Goal: Communication & Community: Answer question/provide support

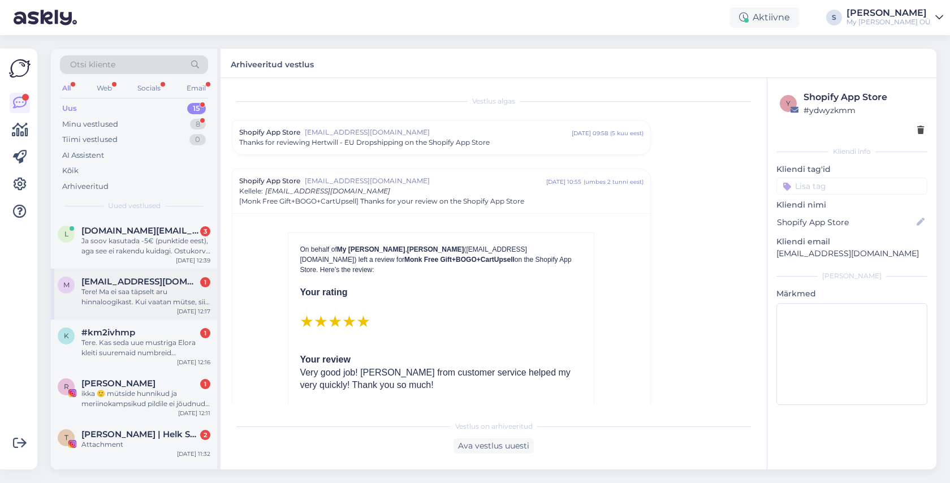
scroll to position [79, 0]
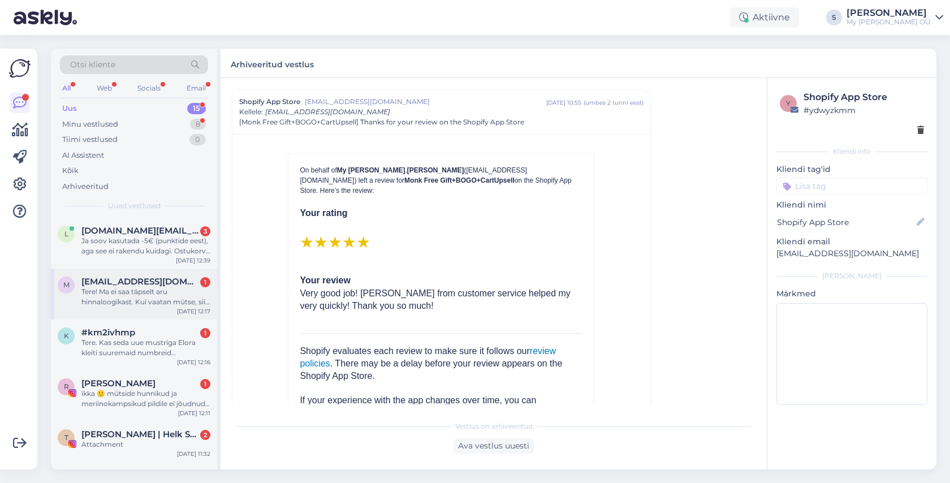
click at [136, 287] on div "Tere! Ma ei saa täpselt aru hinnaloogikast. Kui vaatan mütse, siis hind alates …" at bounding box center [145, 297] width 129 height 20
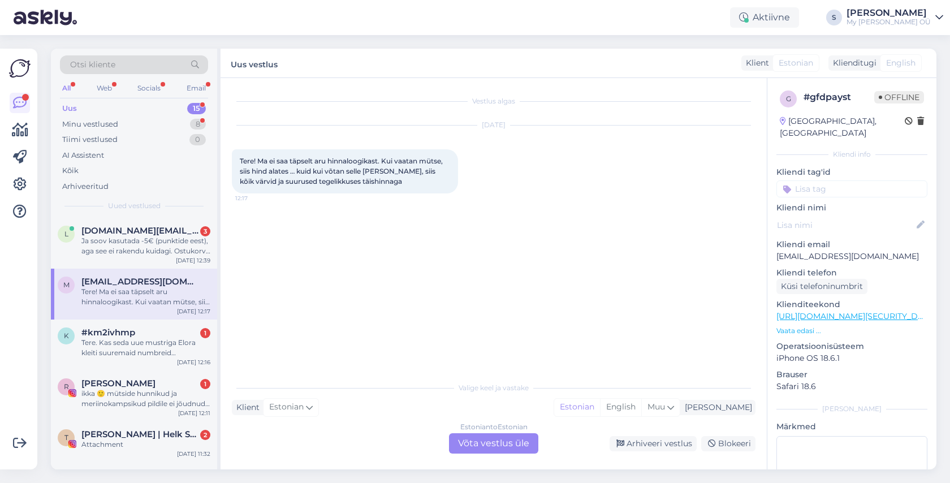
click at [496, 443] on div "Estonian to Estonian Võta vestlus üle" at bounding box center [493, 443] width 89 height 20
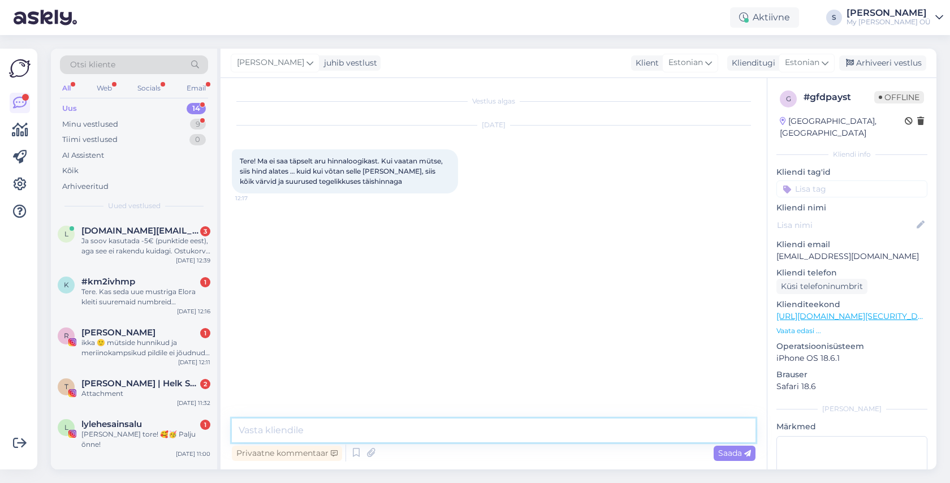
click at [379, 433] on textarea at bounding box center [494, 430] width 524 height 24
type textarea "Tere! Kas saaksite palun täpsustada toodet?"
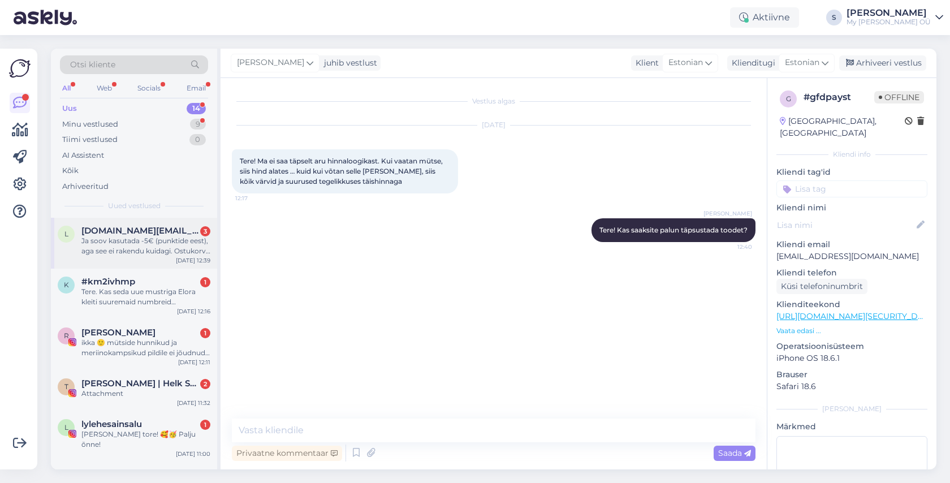
click at [167, 245] on div "Ja soov kasutada -5€ (punktide eest), aga see ei rakendu kuidagi. Ostukorv üle …" at bounding box center [145, 246] width 129 height 20
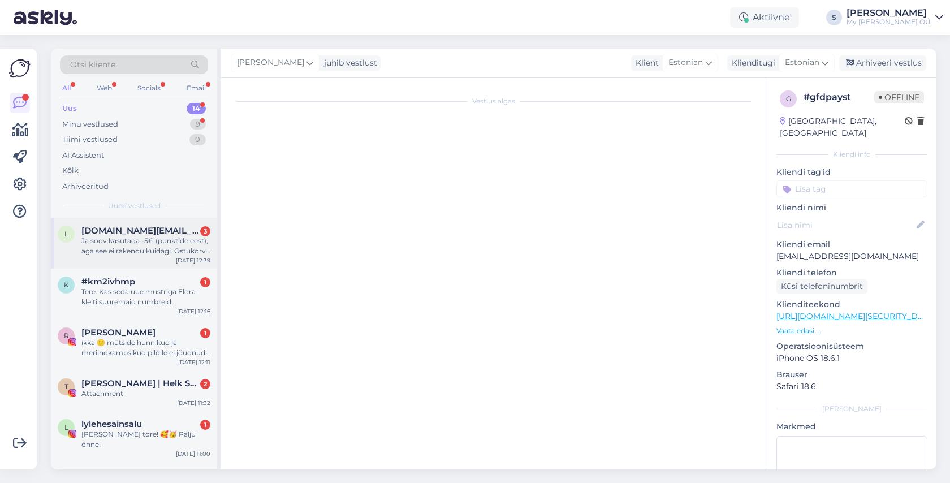
scroll to position [1915, 0]
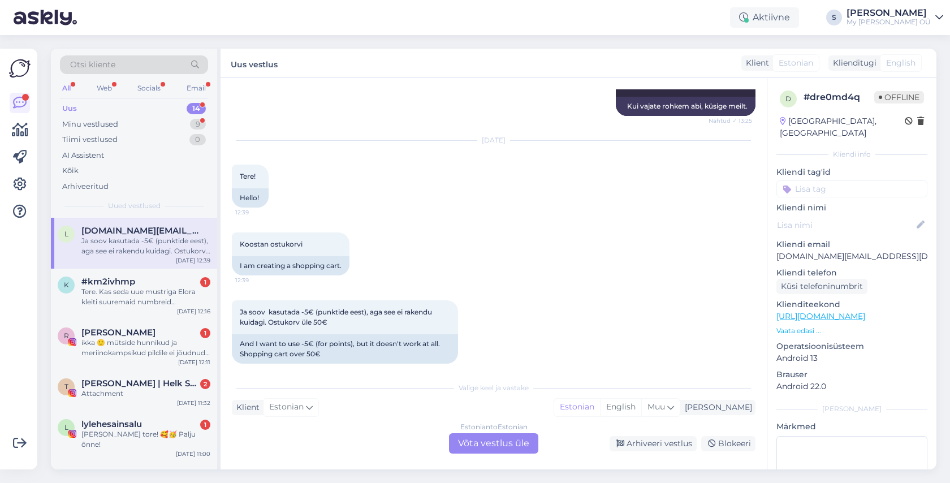
click at [476, 446] on div "Estonian to Estonian Võta vestlus üle" at bounding box center [493, 443] width 89 height 20
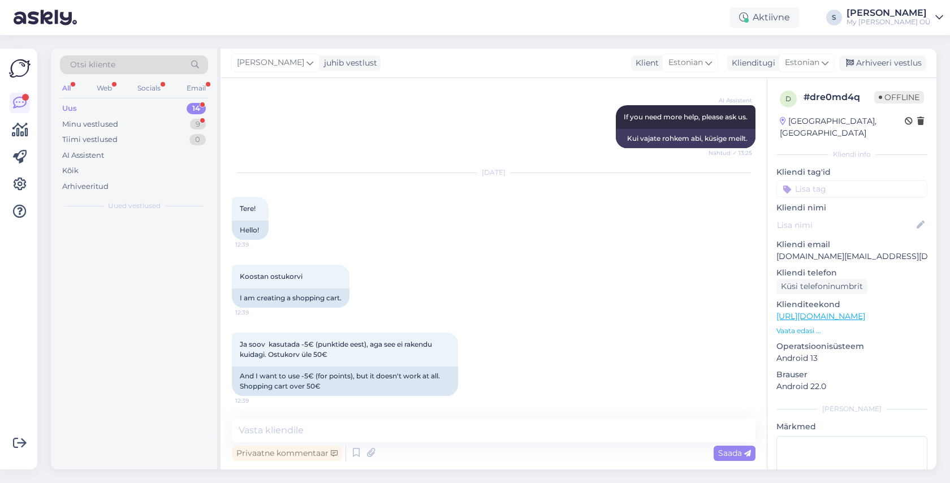
scroll to position [1873, 0]
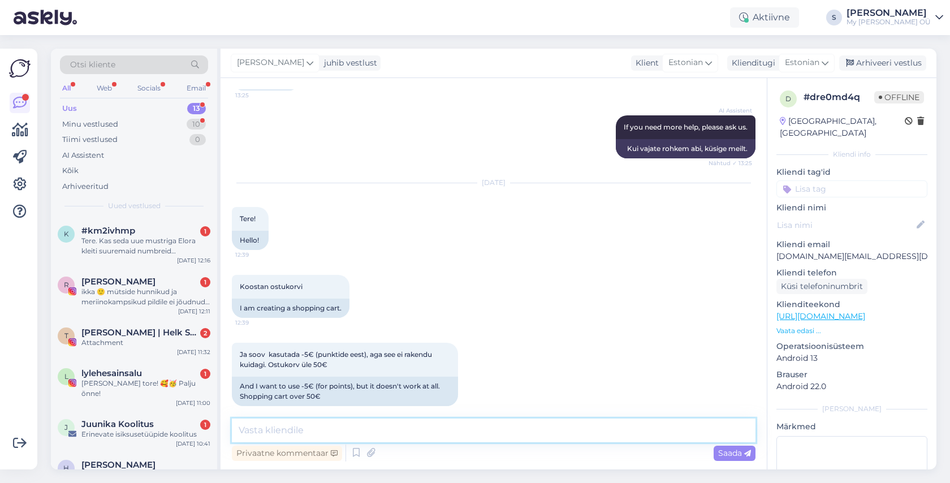
click at [321, 428] on textarea at bounding box center [494, 430] width 524 height 24
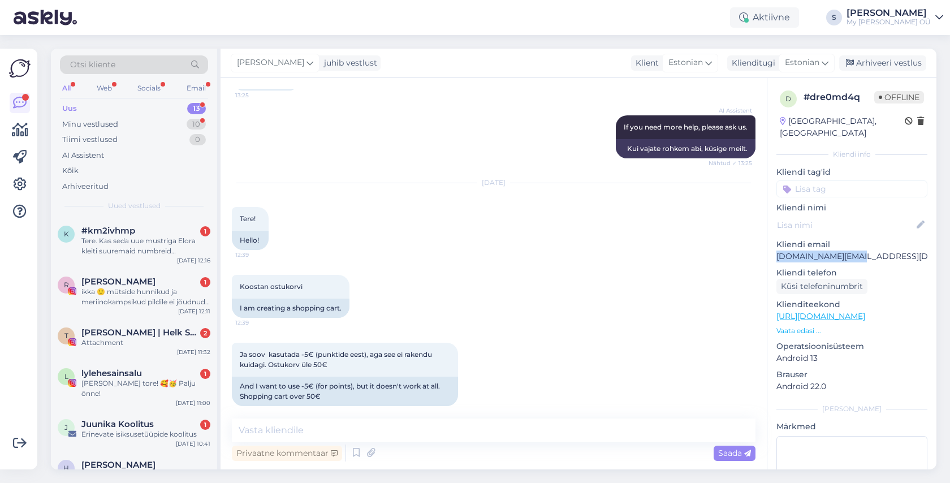
drag, startPoint x: 862, startPoint y: 246, endPoint x: 773, endPoint y: 247, distance: 88.8
click at [775, 248] on div "d # dre0md4q Offline [GEOGRAPHIC_DATA], [GEOGRAPHIC_DATA] info Kliendi tag'id K…" at bounding box center [851, 316] width 169 height 477
copy p "[DOMAIN_NAME][EMAIL_ADDRESS][DOMAIN_NAME]"
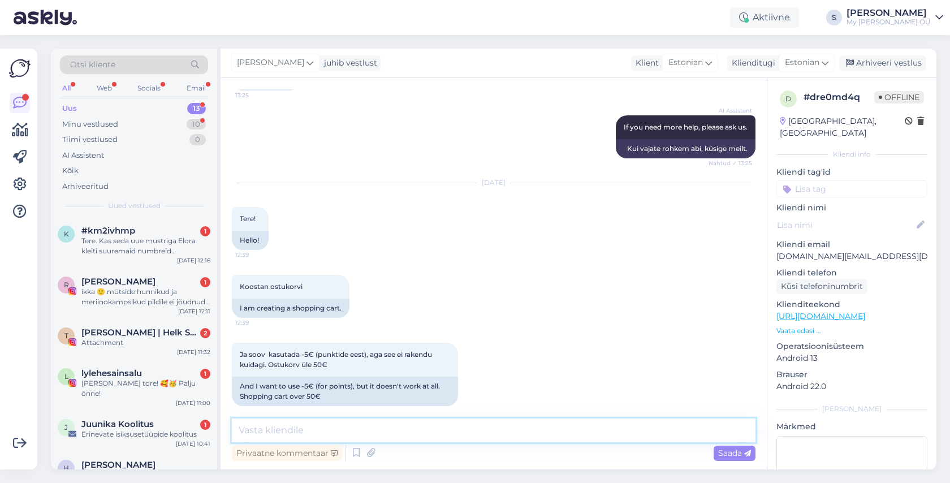
click at [318, 429] on textarea at bounding box center [494, 430] width 524 height 24
type textarea "K"
type textarea "Tere! Kas oskate öelda selle kupongi koodi, millega Te soovite 5€ kasutada?"
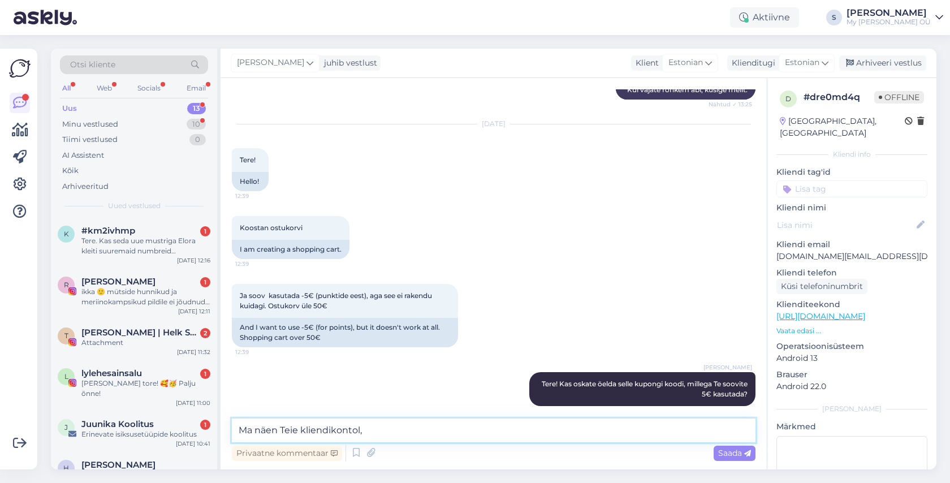
drag, startPoint x: 380, startPoint y: 431, endPoint x: 371, endPoint y: 431, distance: 9.0
click at [378, 431] on textarea "Ma näen Teie kliendikontol," at bounding box center [494, 430] width 524 height 24
drag, startPoint x: 365, startPoint y: 431, endPoint x: 236, endPoint y: 430, distance: 129.5
click at [236, 431] on textarea "Ma näen Teie kliendikontol," at bounding box center [494, 430] width 524 height 24
paste textarea "596546bc7f2e"
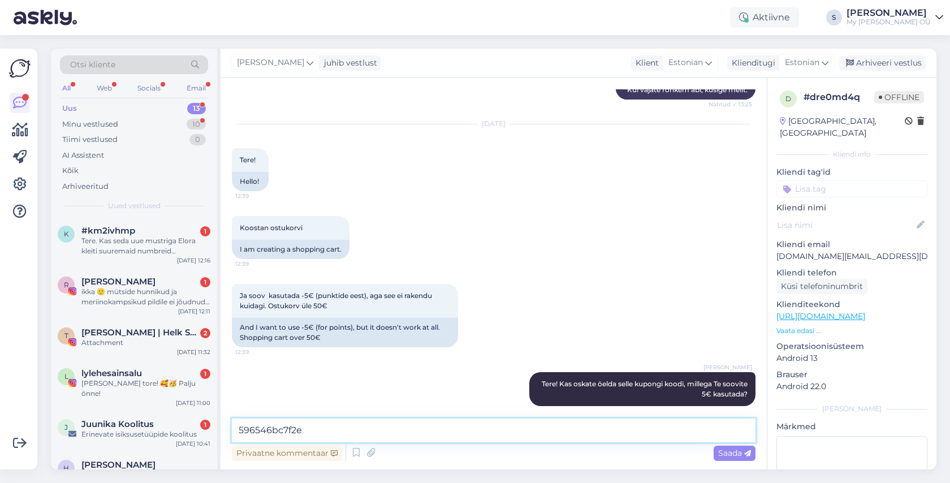
type textarea "596546bc7f2e?"
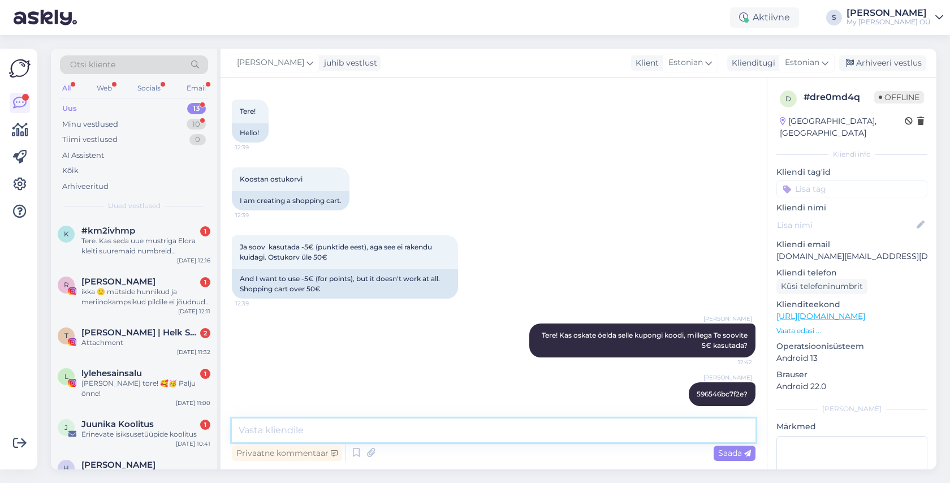
click at [332, 433] on textarea at bounding box center [494, 430] width 524 height 24
type textarea "Kas samaaegselt soovite kasutada ka TASUTA KLAUSI?"
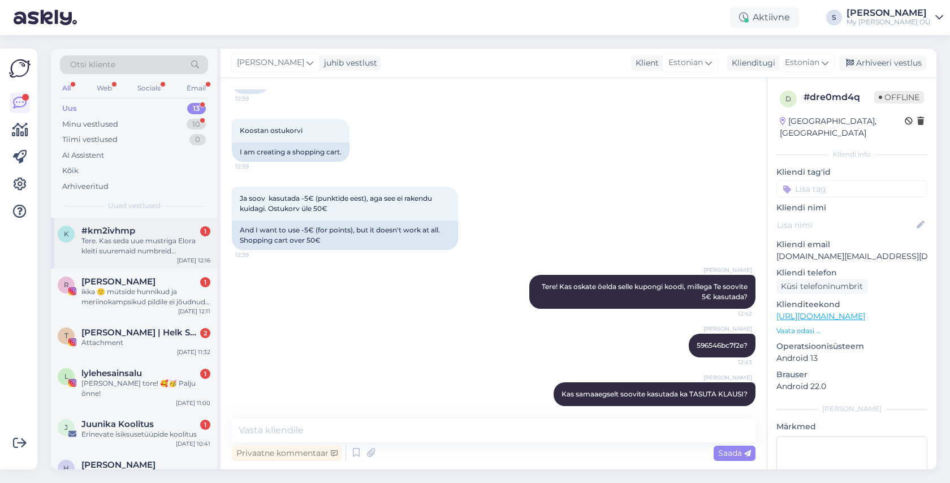
click at [130, 240] on div "Tere. Kas seda uue mustriga Elora kleiti suuremaid numbreid [PERSON_NAME]? Terv…" at bounding box center [145, 246] width 129 height 20
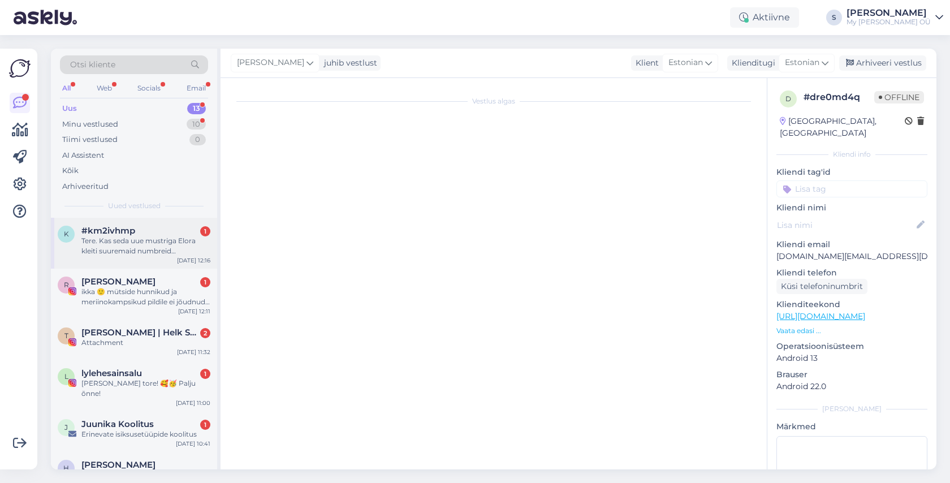
scroll to position [0, 0]
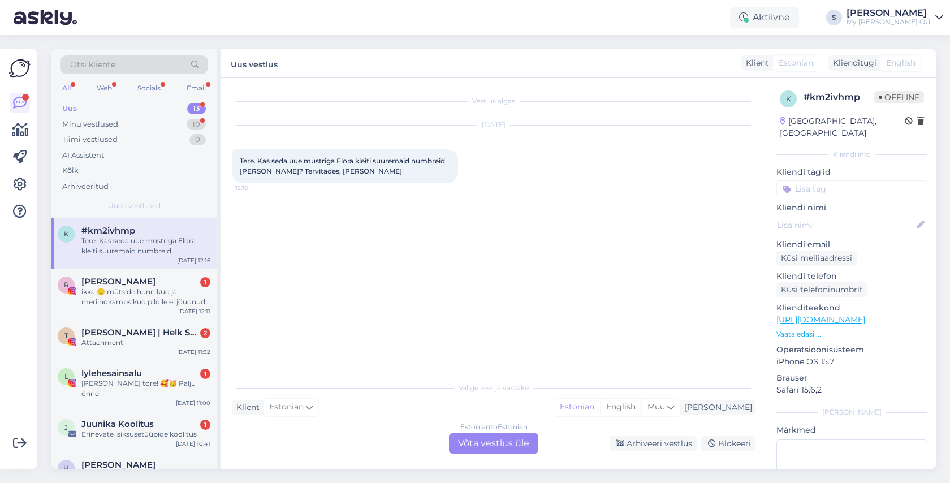
drag, startPoint x: 466, startPoint y: 441, endPoint x: 447, endPoint y: 438, distance: 20.0
click at [466, 441] on div "Estonian to Estonian Võta vestlus üle" at bounding box center [493, 443] width 89 height 20
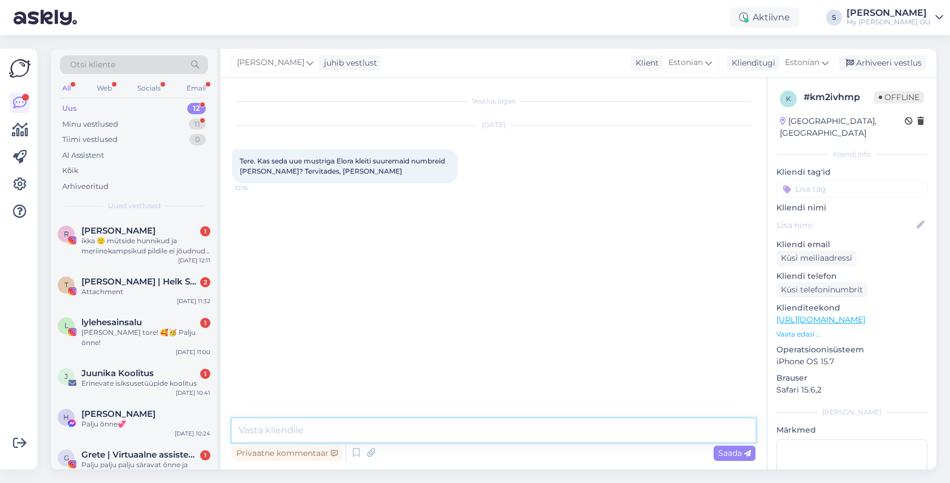
click at [327, 424] on textarea at bounding box center [494, 430] width 524 height 24
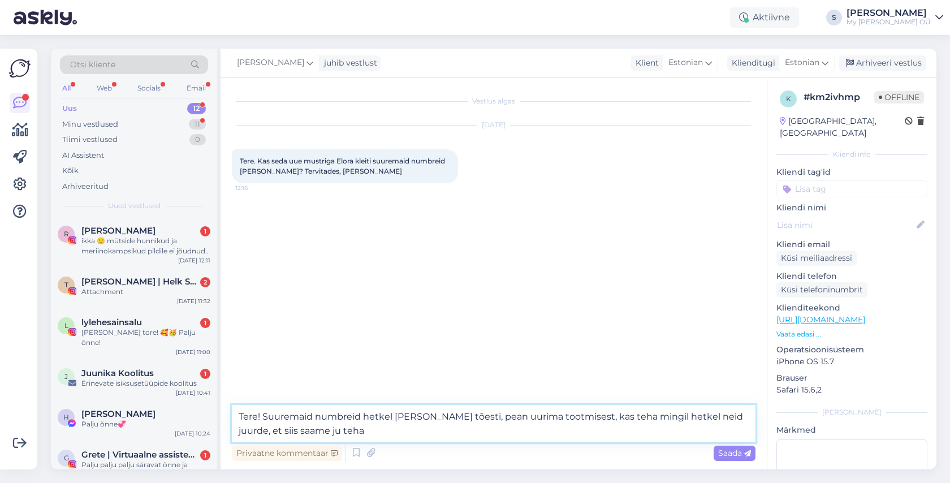
type textarea "Tere! Suuremaid numbreid hetkel [PERSON_NAME] tõesti, pean uurima tootmisest, k…"
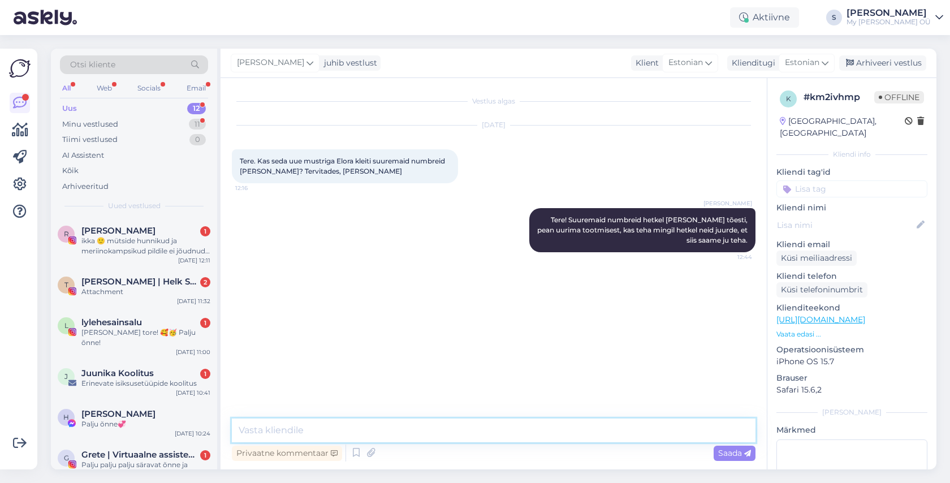
click at [329, 433] on textarea at bounding box center [494, 430] width 524 height 24
type textarea "Kas ma hoian teid kursis?"
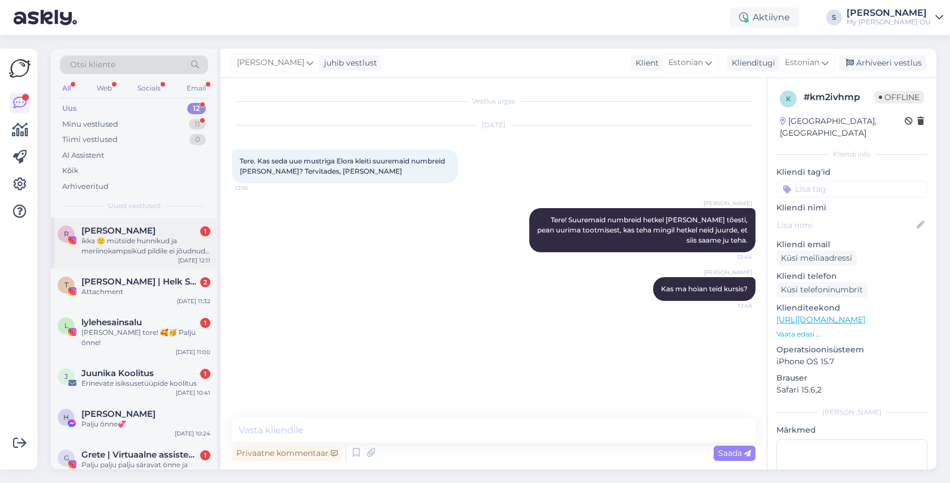
click at [119, 239] on div "ikka 🙂 mütside hunnikud ja meriinokampsikud pildile ei jõudnud muidugi aga vast…" at bounding box center [145, 246] width 129 height 20
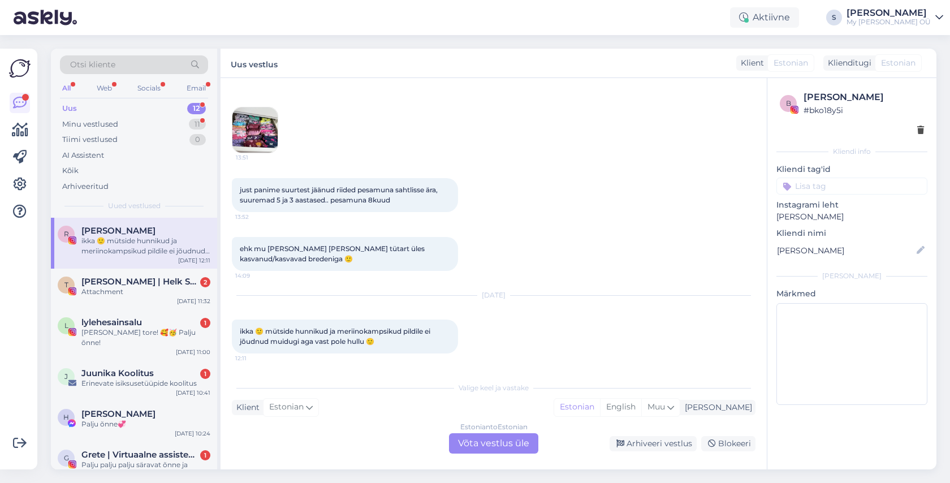
scroll to position [1464, 0]
click at [260, 124] on img at bounding box center [254, 129] width 45 height 45
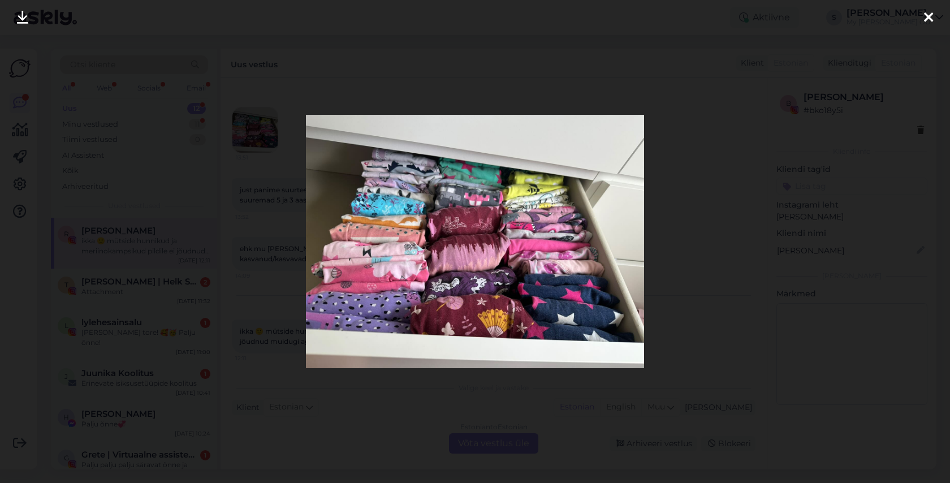
click at [928, 17] on icon at bounding box center [928, 18] width 9 height 15
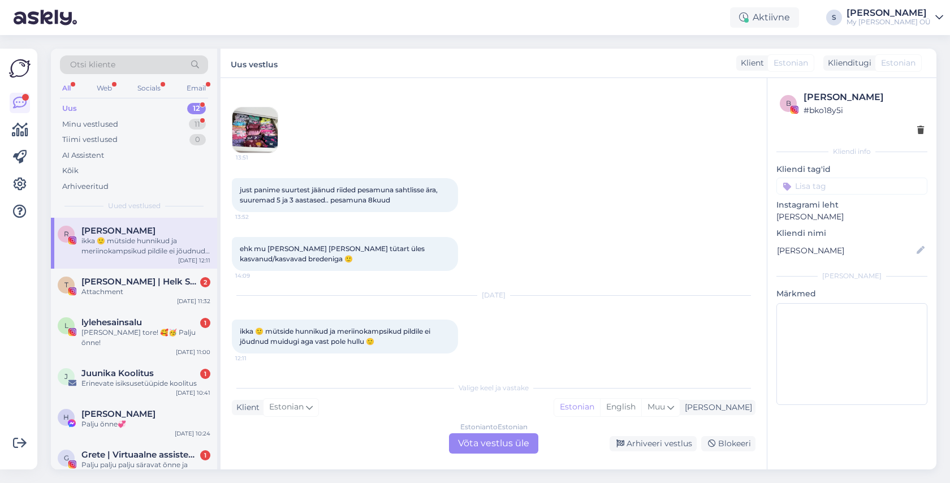
click at [486, 442] on div "Estonian to Estonian Võta vestlus üle" at bounding box center [493, 443] width 89 height 20
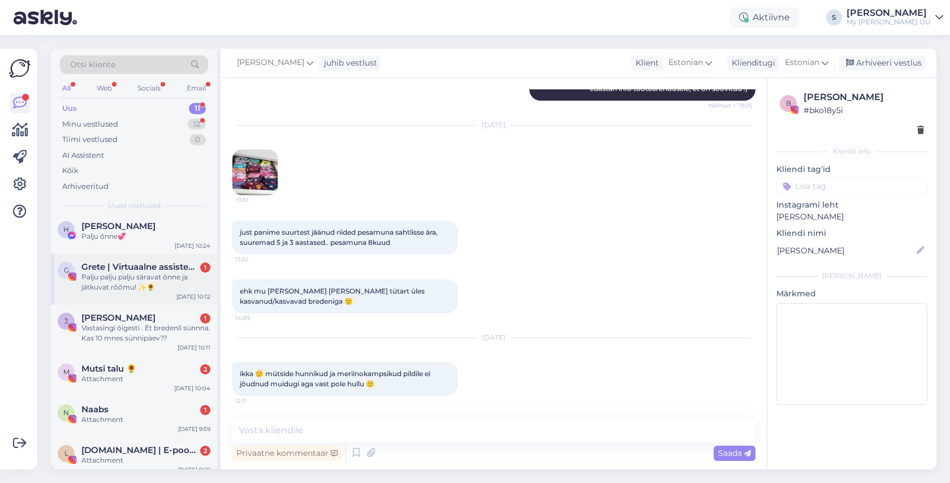
scroll to position [227, 0]
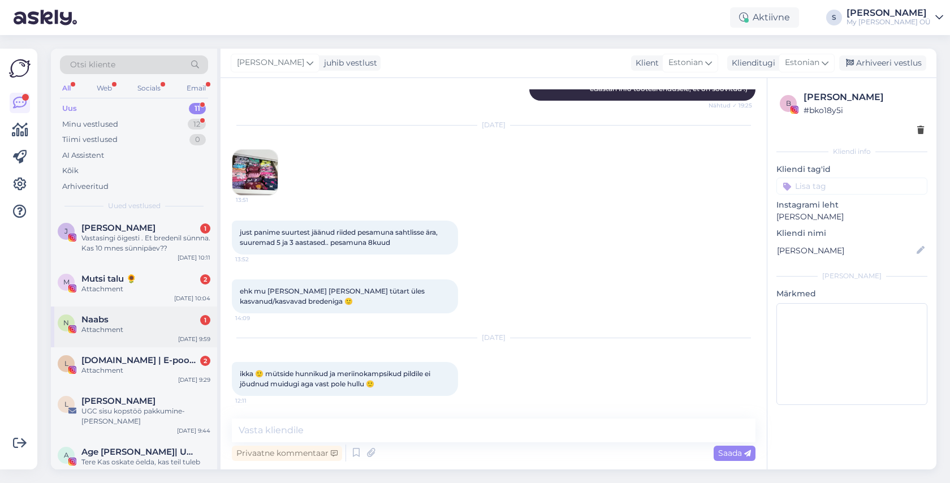
click at [114, 314] on div "Naabs 1" at bounding box center [145, 319] width 129 height 10
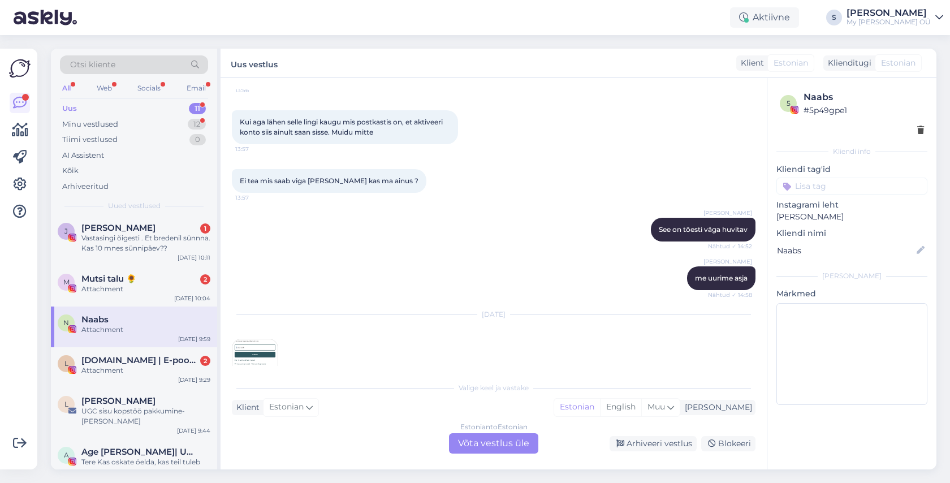
click at [245, 339] on img at bounding box center [254, 361] width 45 height 45
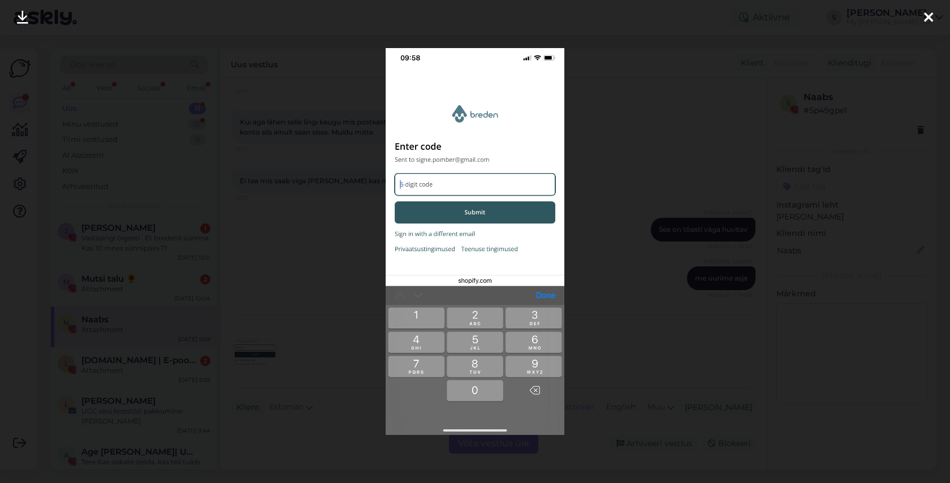
click at [933, 16] on div at bounding box center [928, 18] width 23 height 36
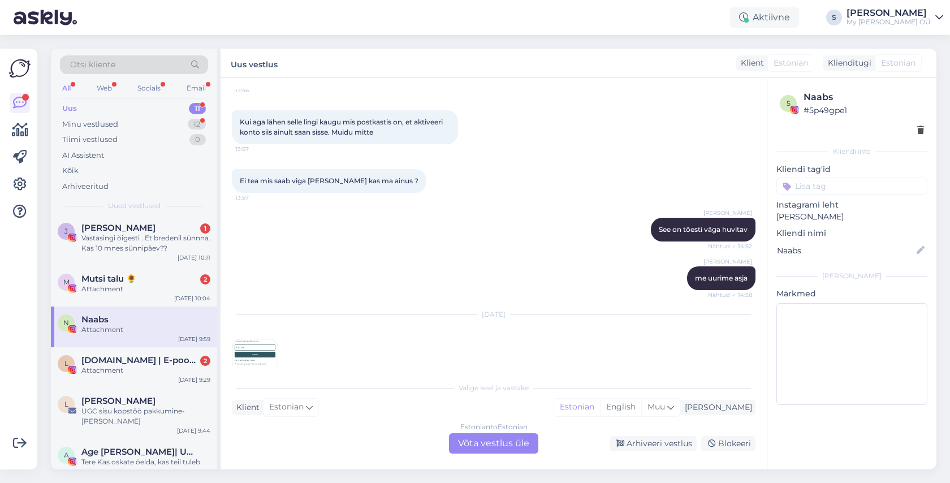
drag, startPoint x: 493, startPoint y: 438, endPoint x: 485, endPoint y: 438, distance: 7.9
click at [493, 438] on div "Estonian to Estonian Võta vestlus üle" at bounding box center [493, 443] width 89 height 20
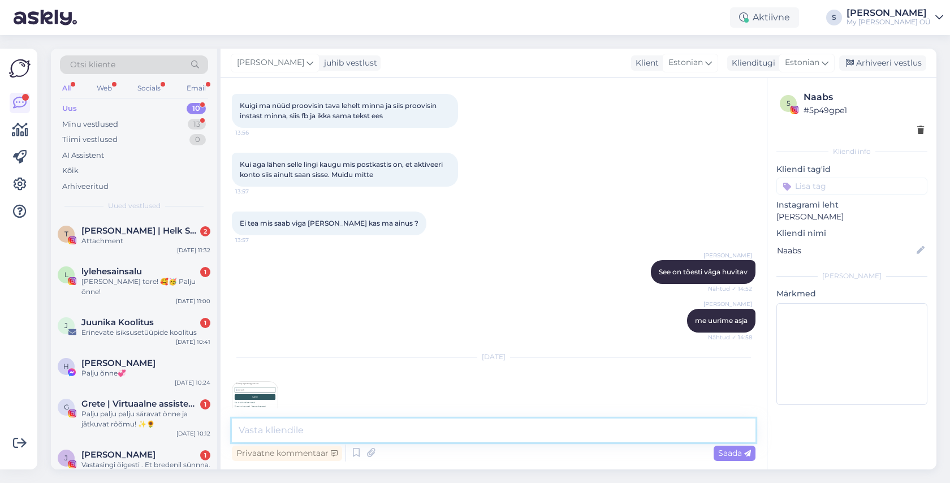
click at [344, 435] on textarea at bounding box center [494, 430] width 524 height 24
click at [370, 429] on textarea "Tere! [PERSON_NAME], hetkel asendasime sisselogimise üldse Verification koodiga…" at bounding box center [494, 430] width 524 height 24
click at [697, 427] on textarea "Tere! Jah, hetkel asendasime parooliga sisselogimise üldse Verification koodiga…" at bounding box center [494, 430] width 524 height 24
type textarea "Tere! Jah, hetkel asendasime parooliga sisselogimise üldse Verification koodiga…"
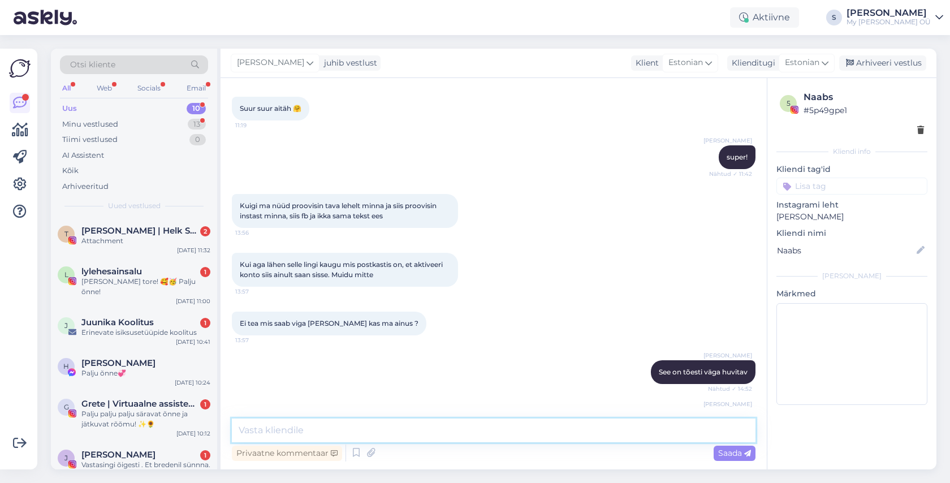
scroll to position [7115, 0]
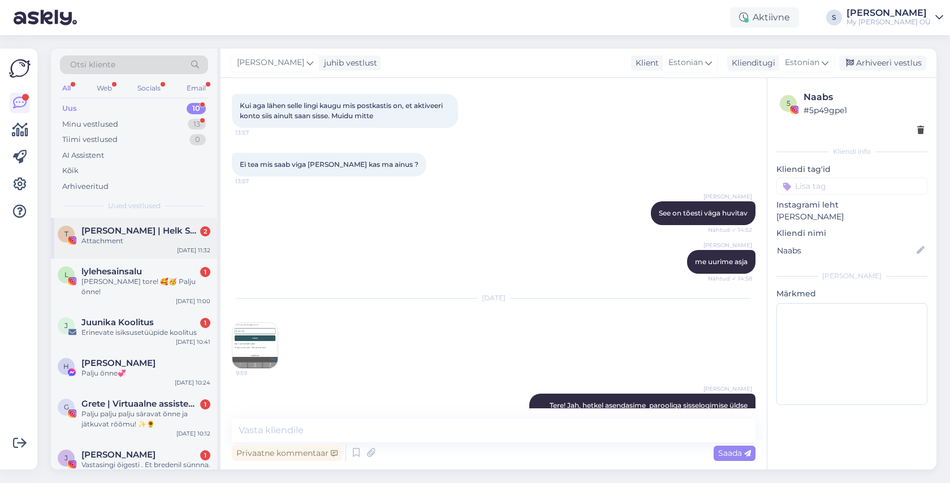
click at [135, 224] on div "T [PERSON_NAME] | Helk Stuudio 2 Attachment [DATE] 11:32" at bounding box center [134, 238] width 166 height 41
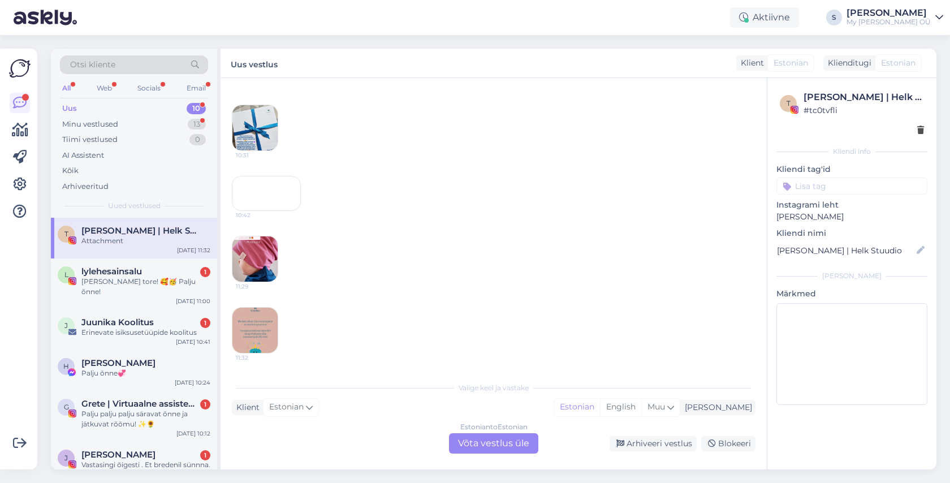
scroll to position [6838, 0]
click at [250, 336] on img at bounding box center [254, 330] width 45 height 45
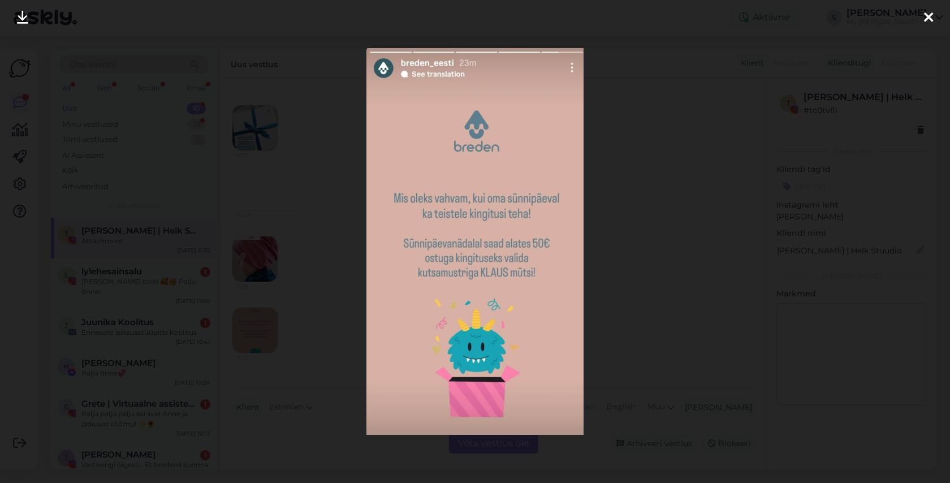
drag, startPoint x: 929, startPoint y: 19, endPoint x: 855, endPoint y: 37, distance: 75.7
click at [929, 19] on icon at bounding box center [928, 18] width 9 height 15
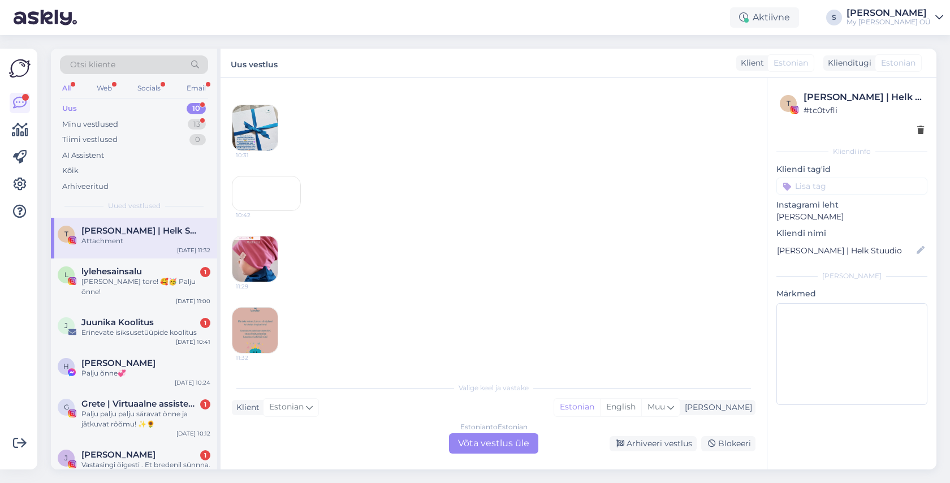
click at [249, 254] on img at bounding box center [254, 258] width 45 height 45
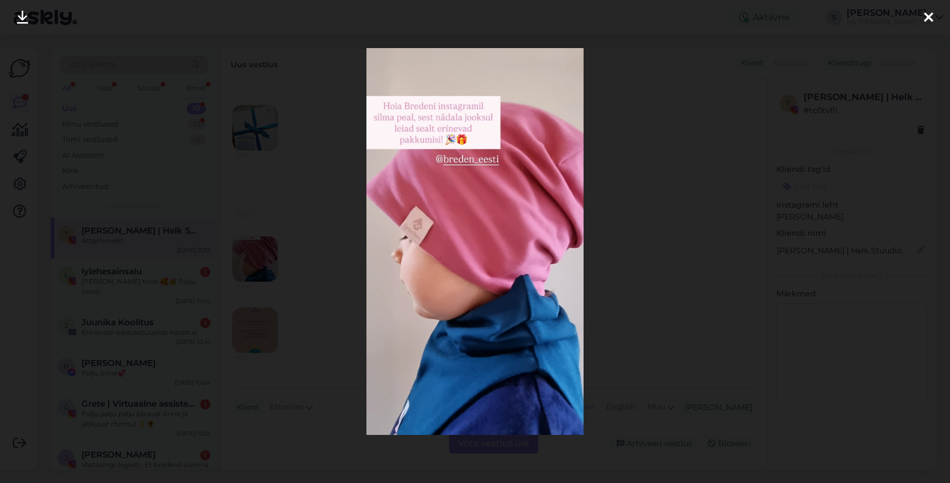
click at [929, 15] on icon at bounding box center [928, 18] width 9 height 15
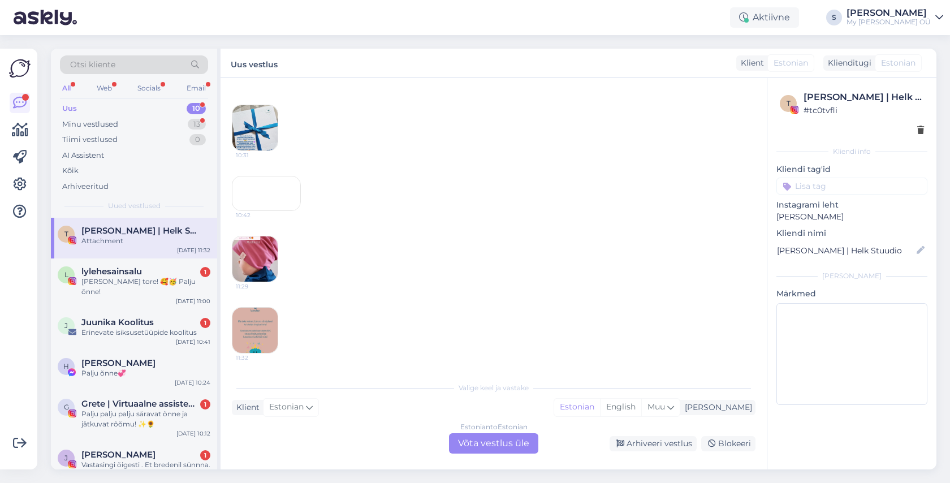
click at [279, 176] on div "10:42" at bounding box center [266, 193] width 69 height 35
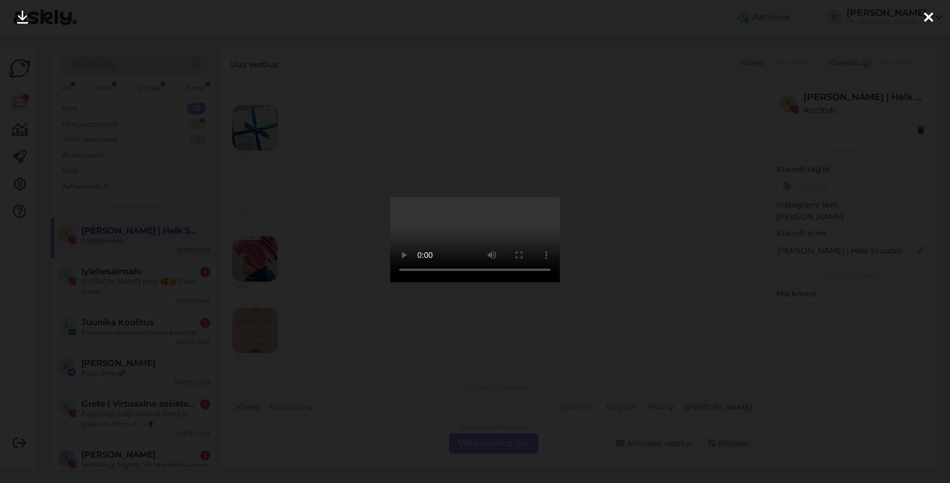
drag, startPoint x: 929, startPoint y: 20, endPoint x: 913, endPoint y: 19, distance: 15.9
click at [928, 20] on icon at bounding box center [928, 18] width 9 height 15
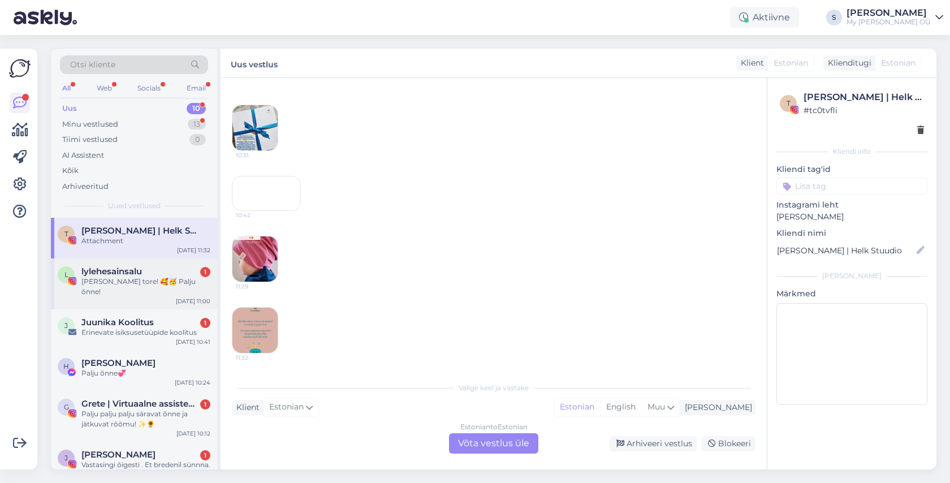
click at [149, 276] on div "lylehesainsalu 1" at bounding box center [145, 271] width 129 height 10
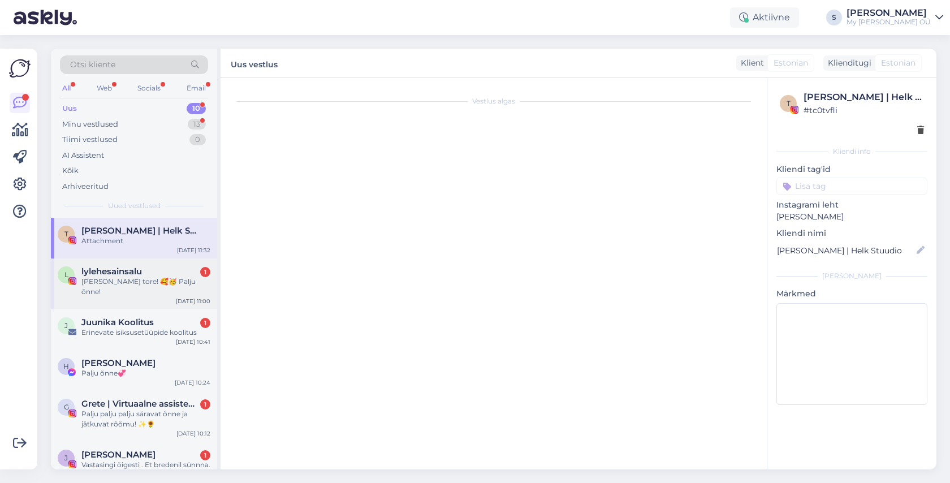
scroll to position [0, 0]
